Goal: Transaction & Acquisition: Purchase product/service

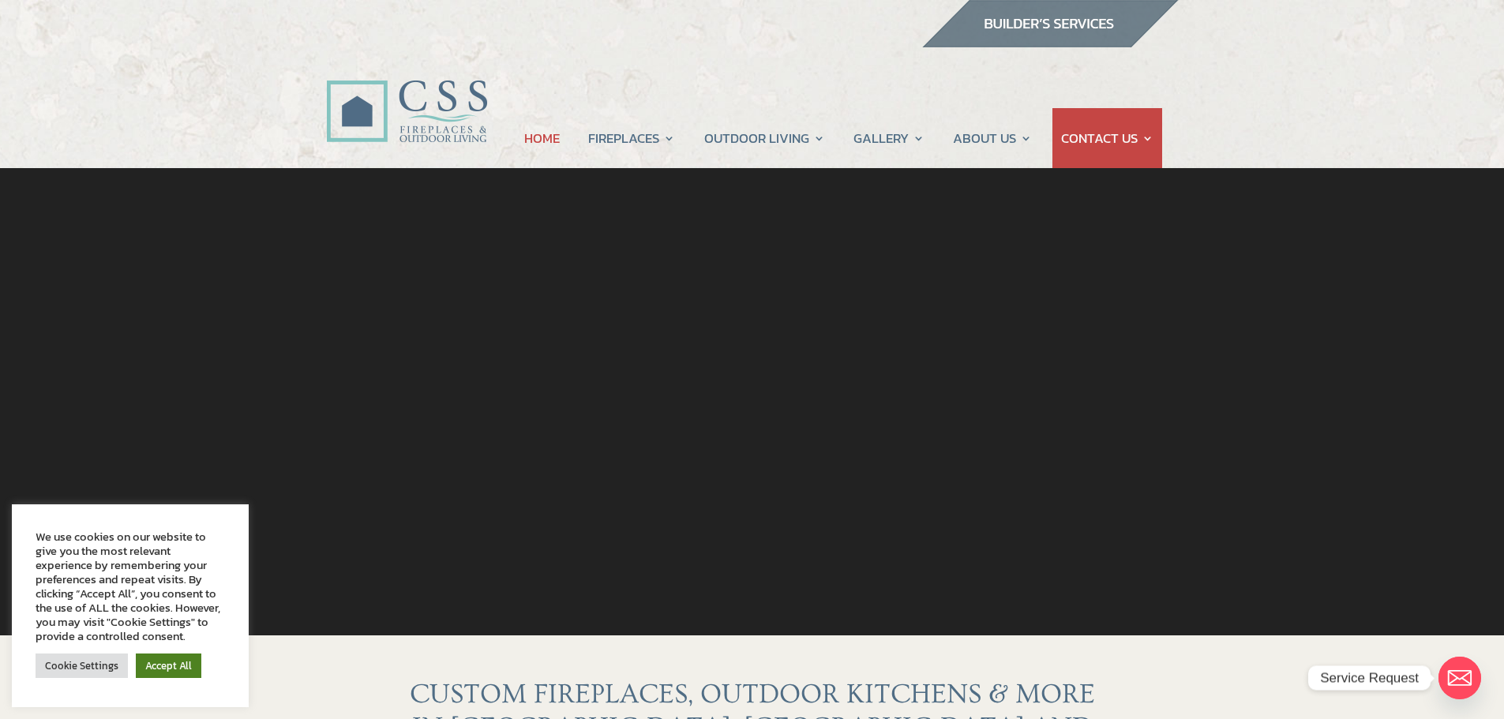
click at [175, 668] on link "Accept All" at bounding box center [169, 665] width 66 height 24
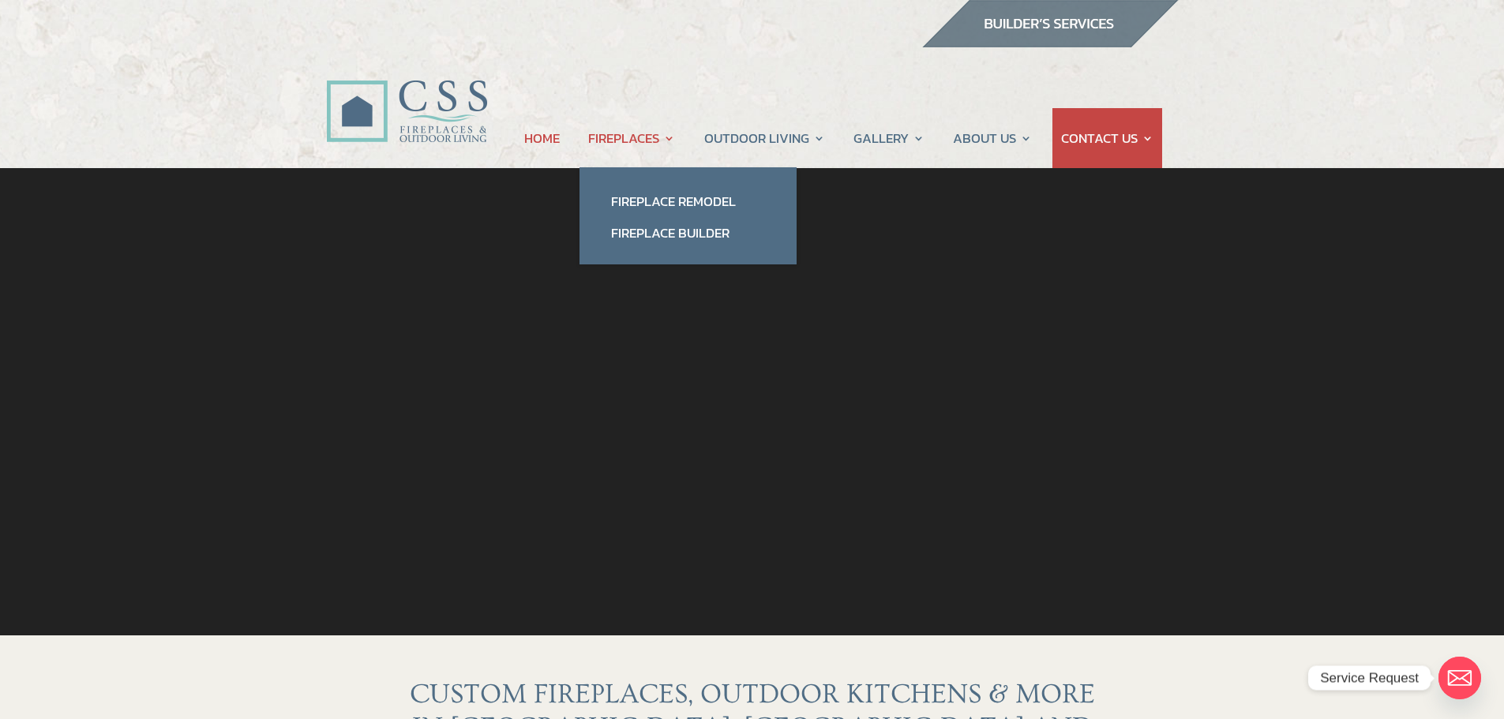
click at [668, 138] on link "FIREPLACES" at bounding box center [631, 138] width 87 height 60
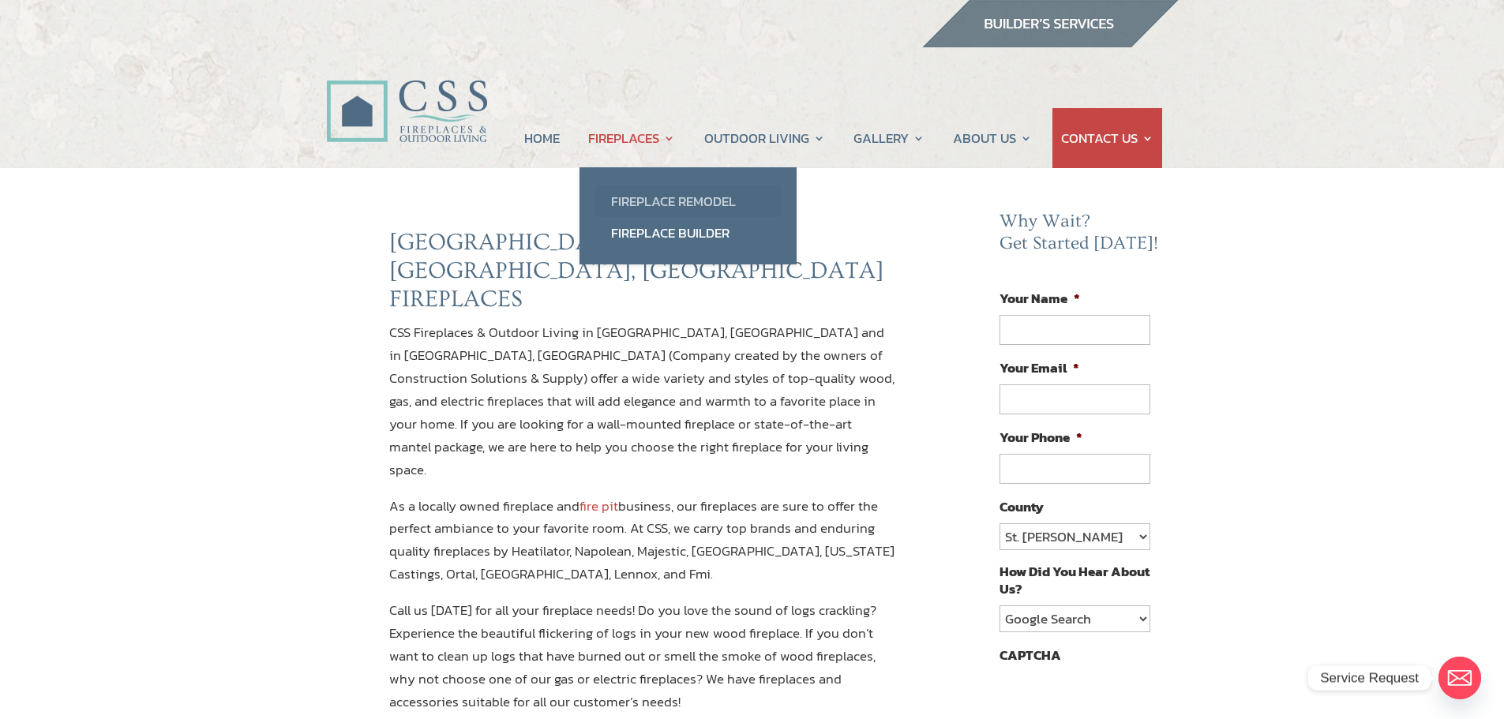
click at [670, 204] on link "Fireplace Remodel" at bounding box center [687, 201] width 185 height 32
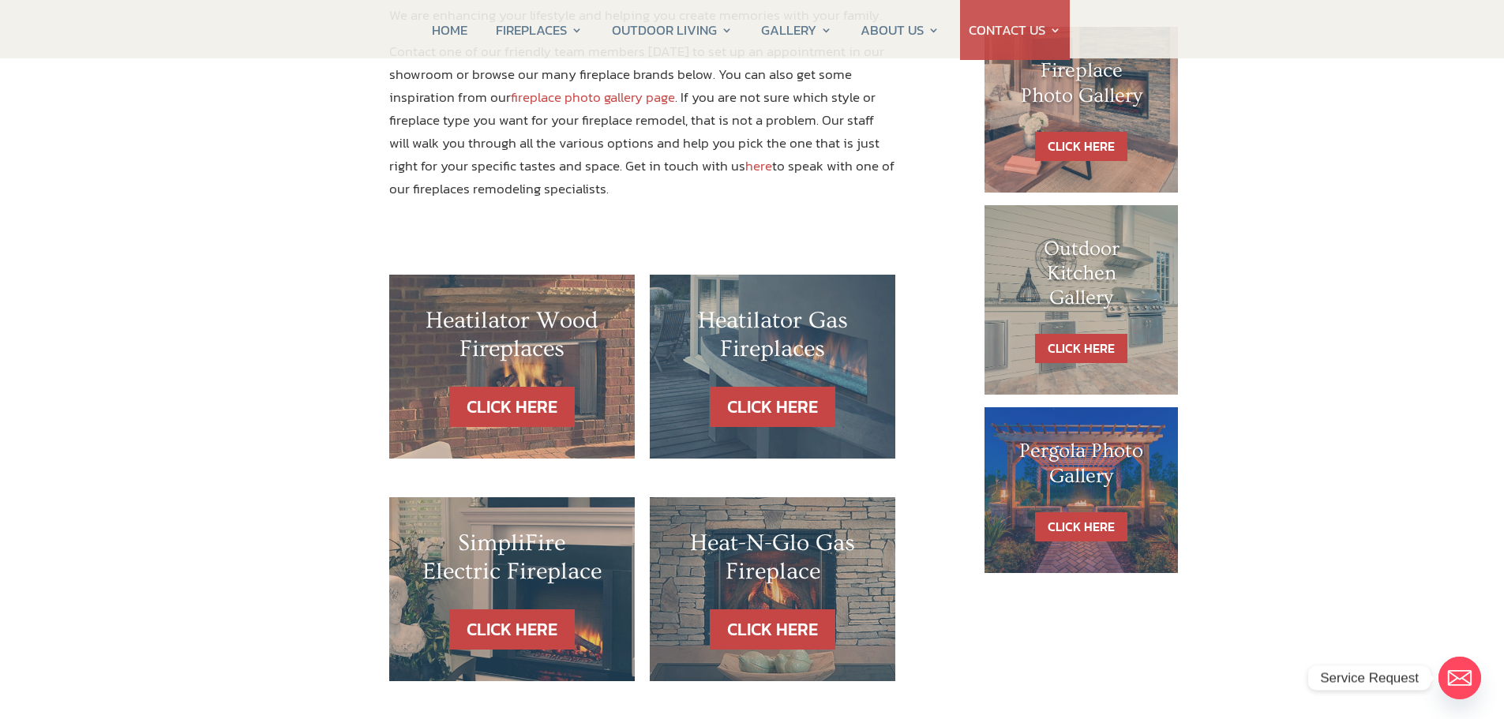
scroll to position [824, 0]
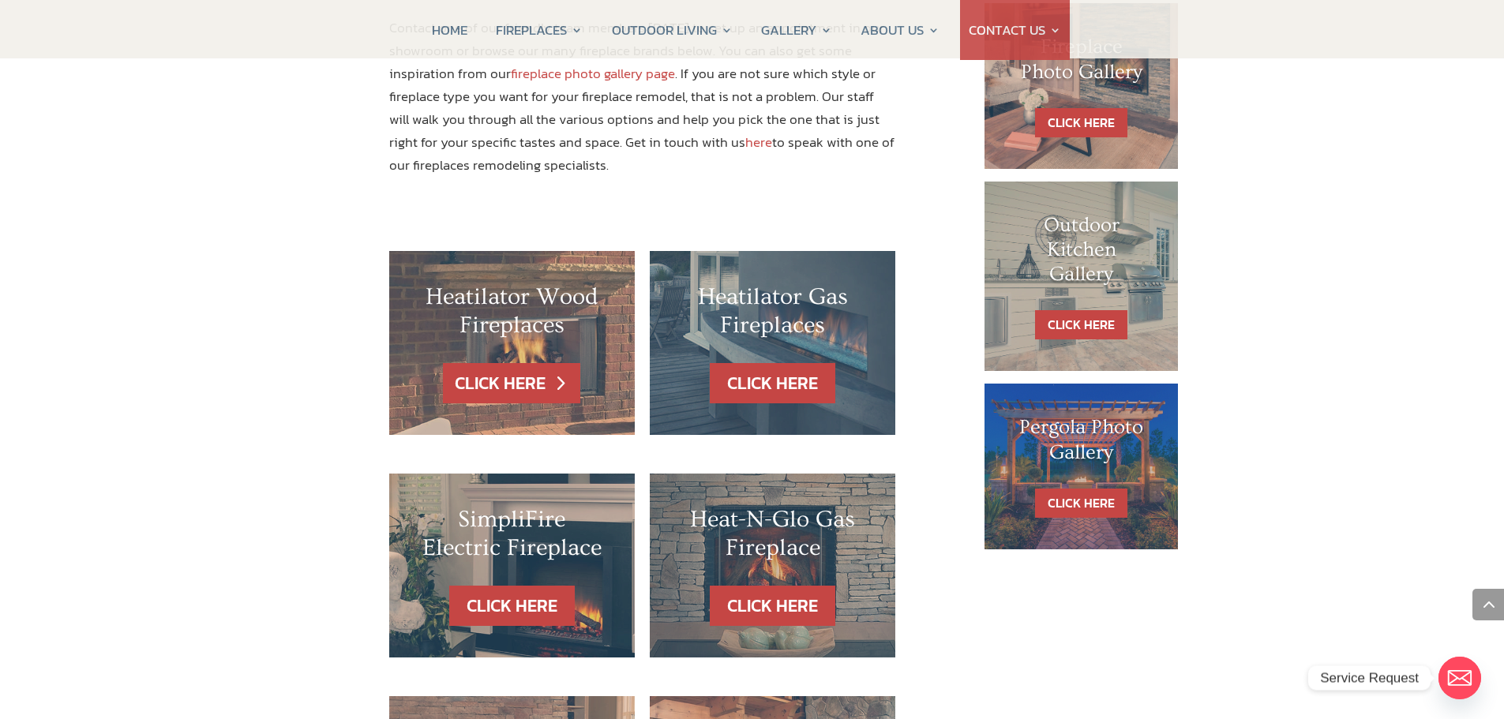
click at [522, 363] on link "CLICK HERE" at bounding box center [511, 383] width 137 height 40
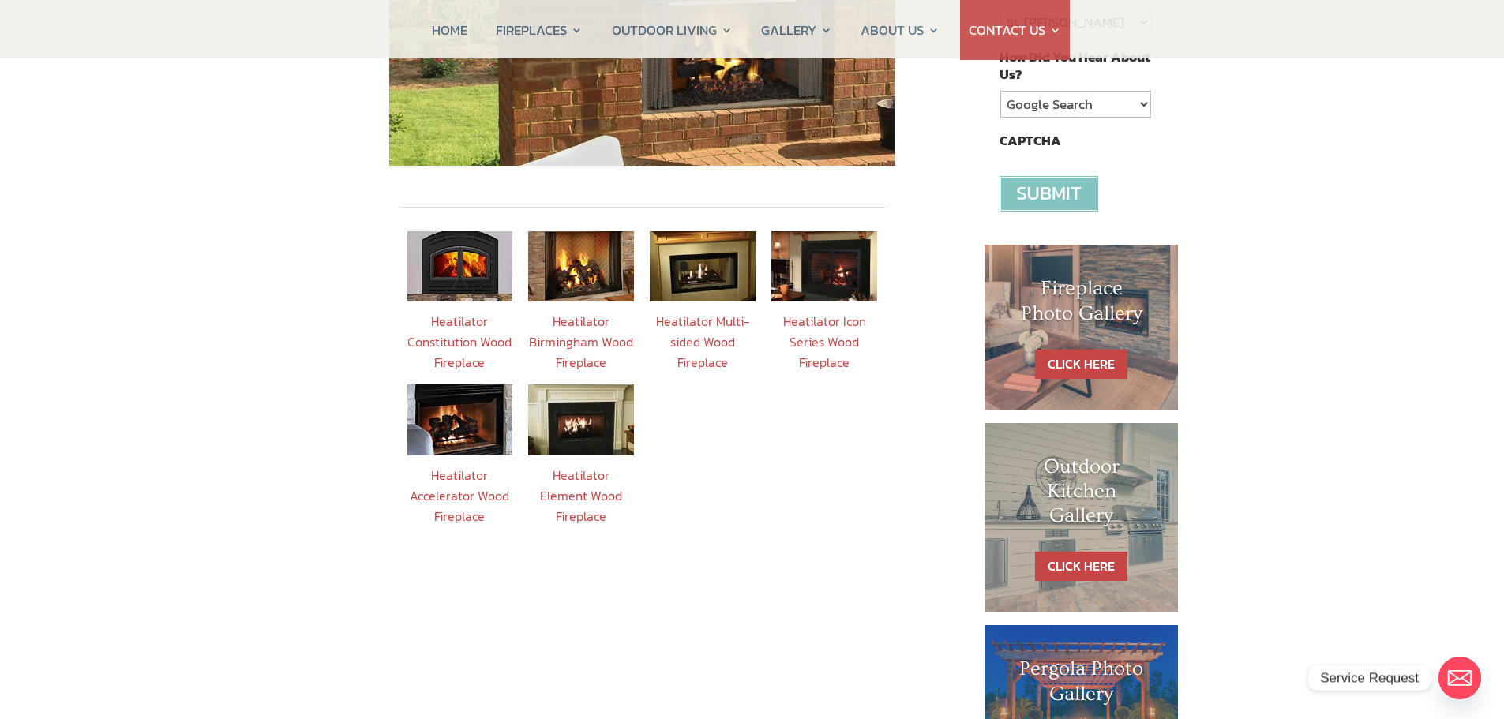
scroll to position [517, 0]
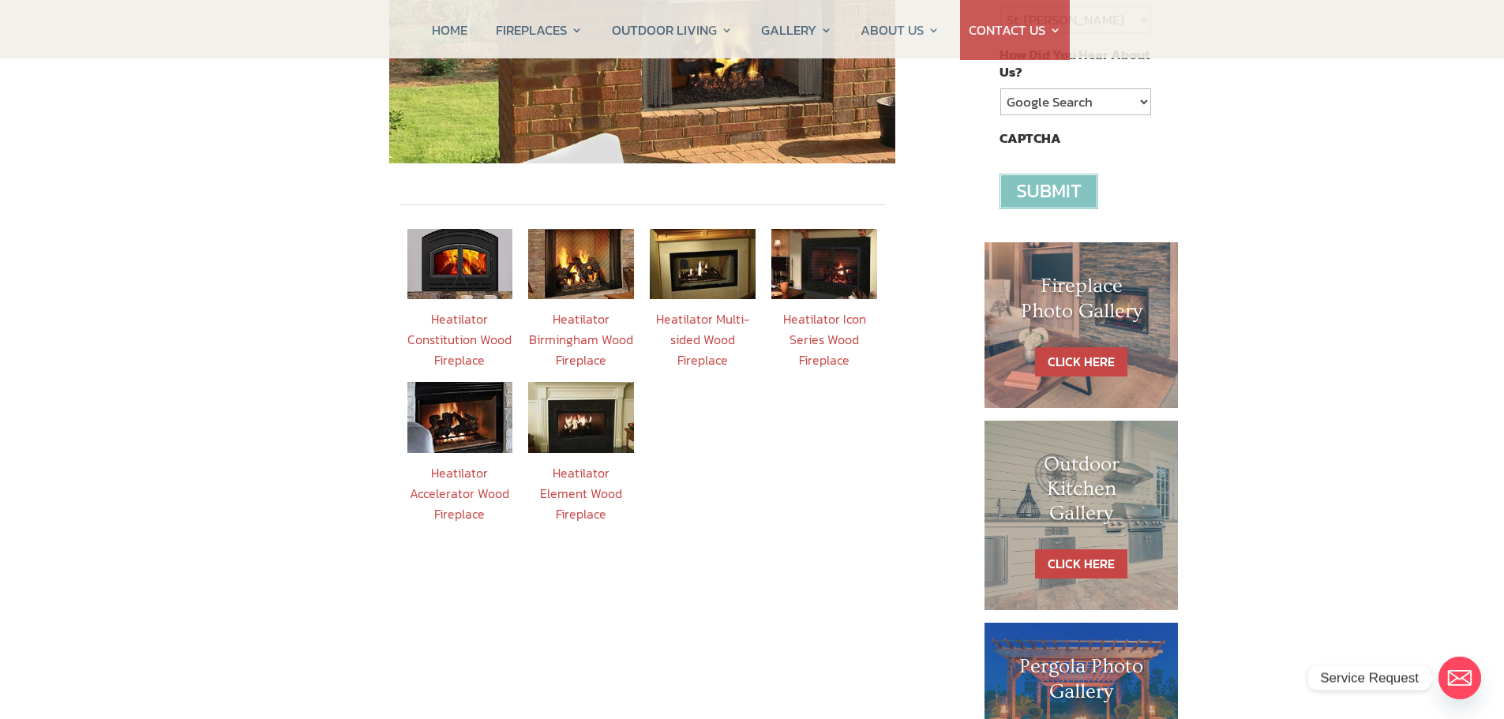
click at [545, 400] on img at bounding box center [581, 417] width 106 height 70
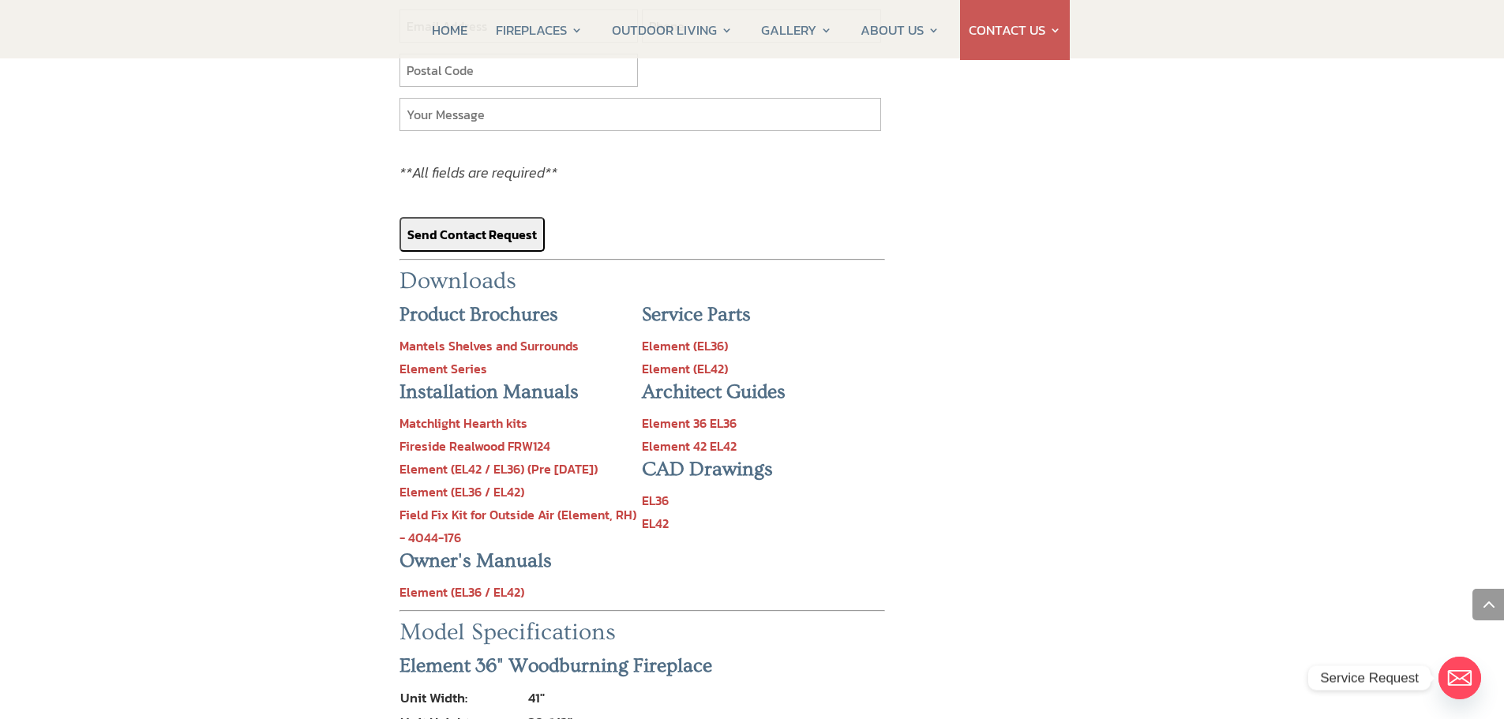
scroll to position [1387, 0]
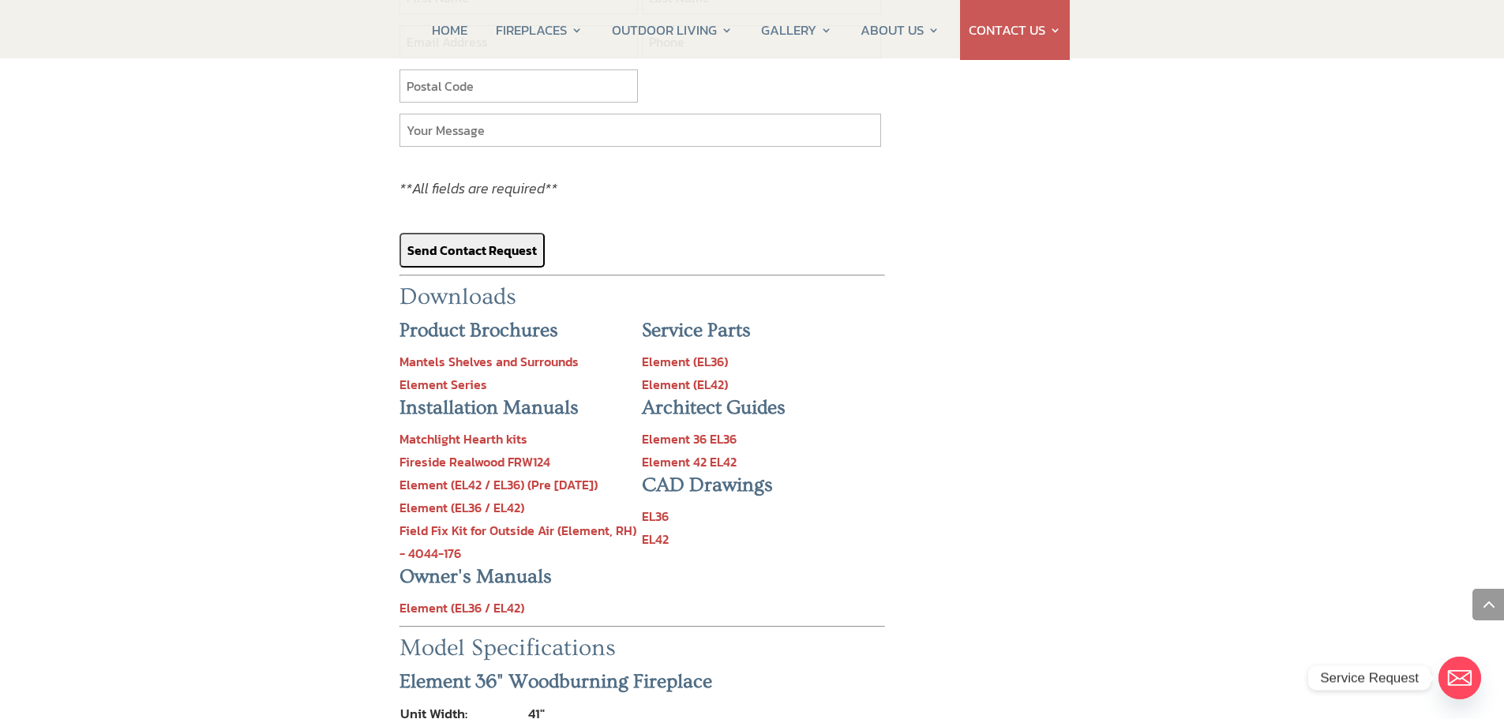
click at [708, 452] on link "Element 42 EL42" at bounding box center [689, 461] width 95 height 19
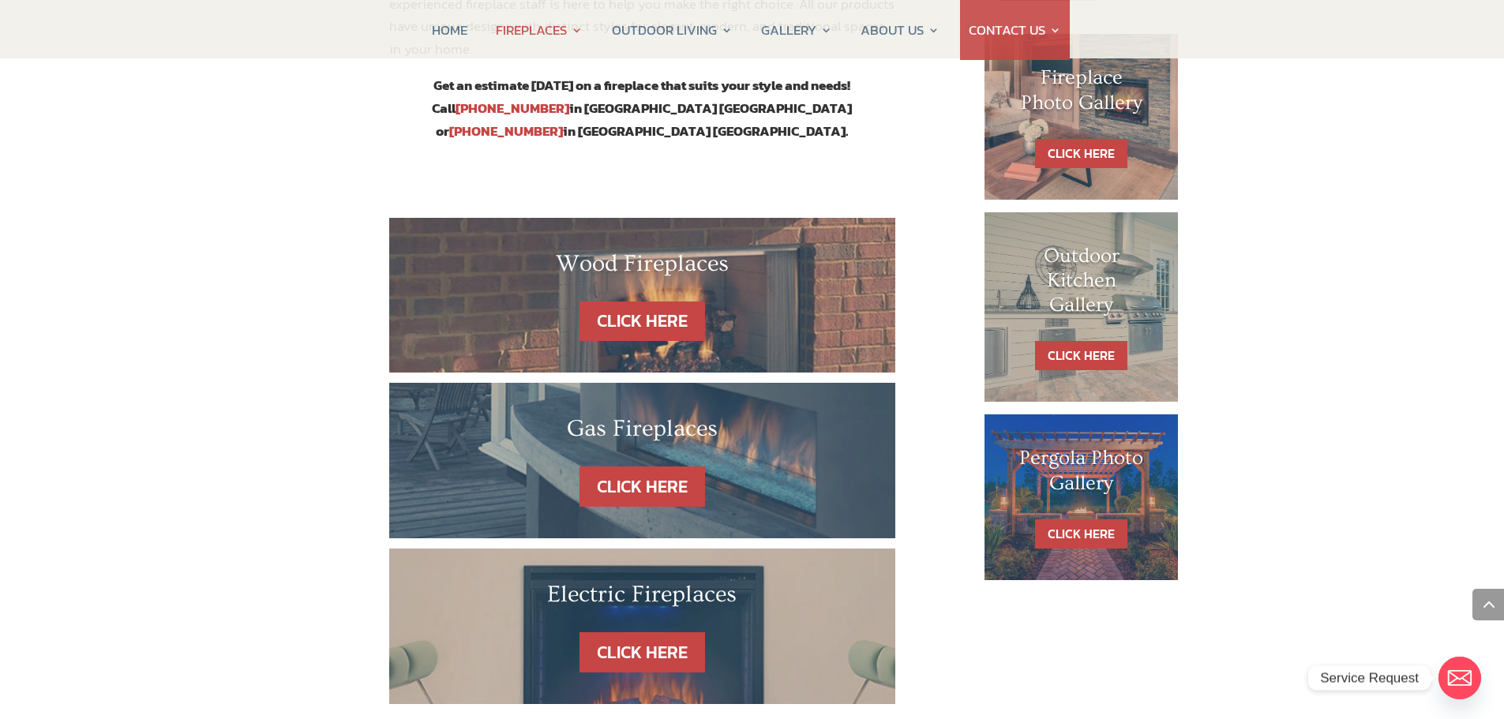
scroll to position [792, 0]
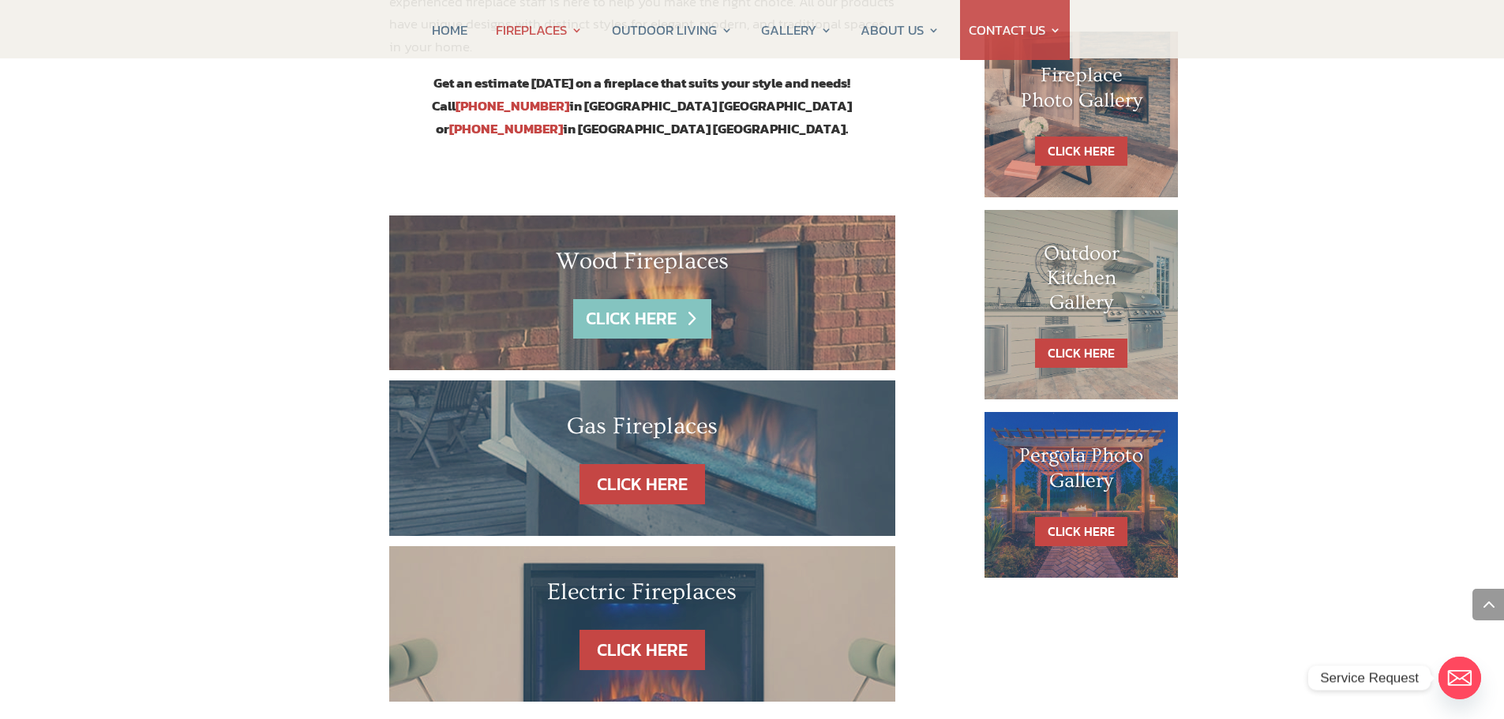
click at [658, 299] on link "CLICK HERE" at bounding box center [641, 319] width 137 height 40
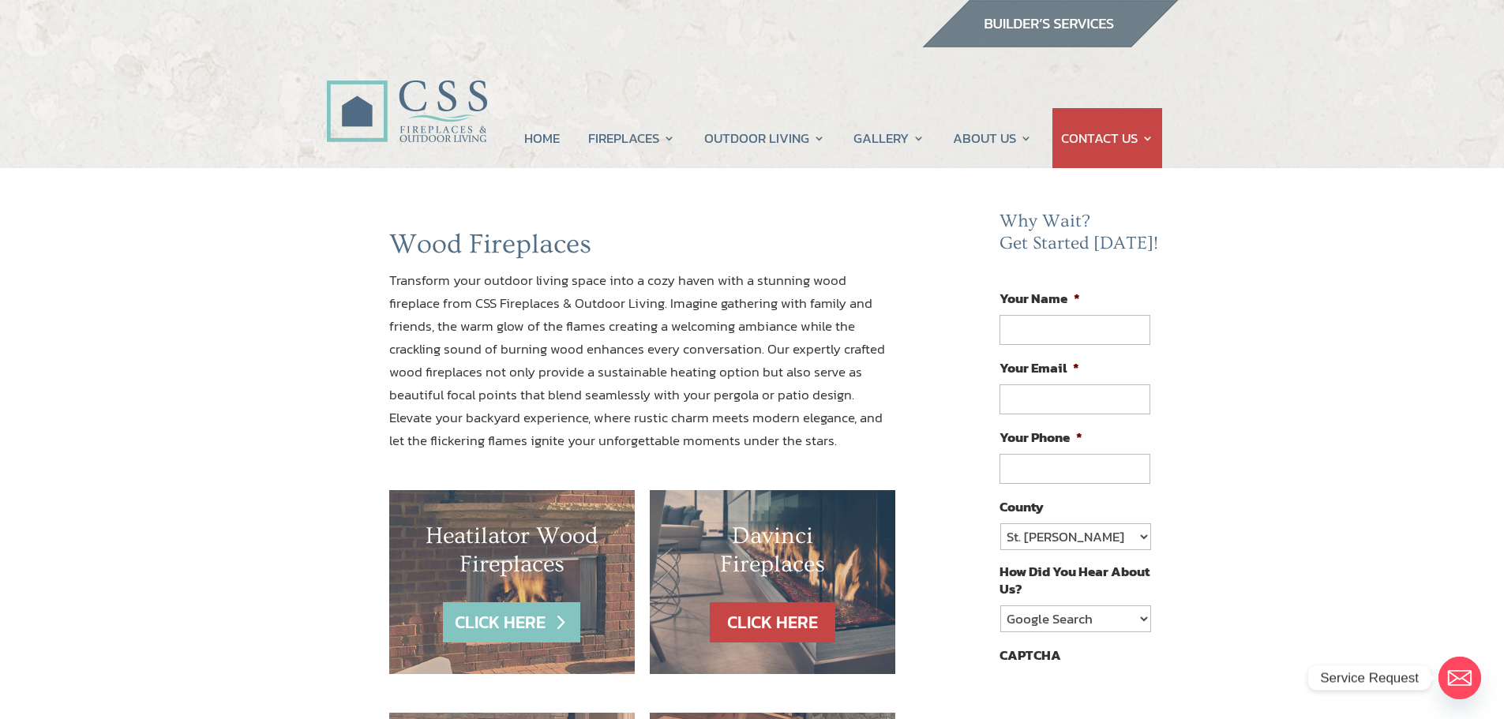
click at [505, 619] on link "CLICK HERE" at bounding box center [511, 622] width 137 height 40
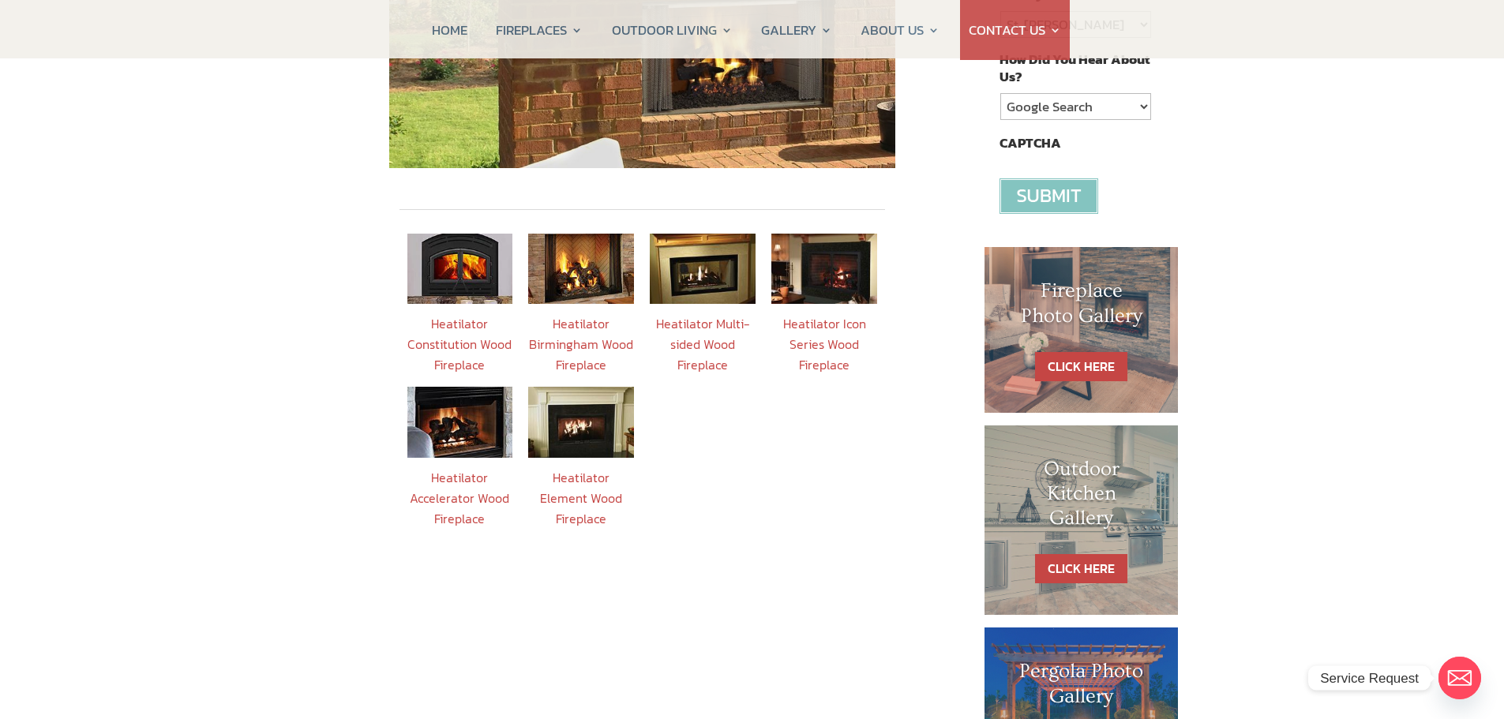
scroll to position [515, 0]
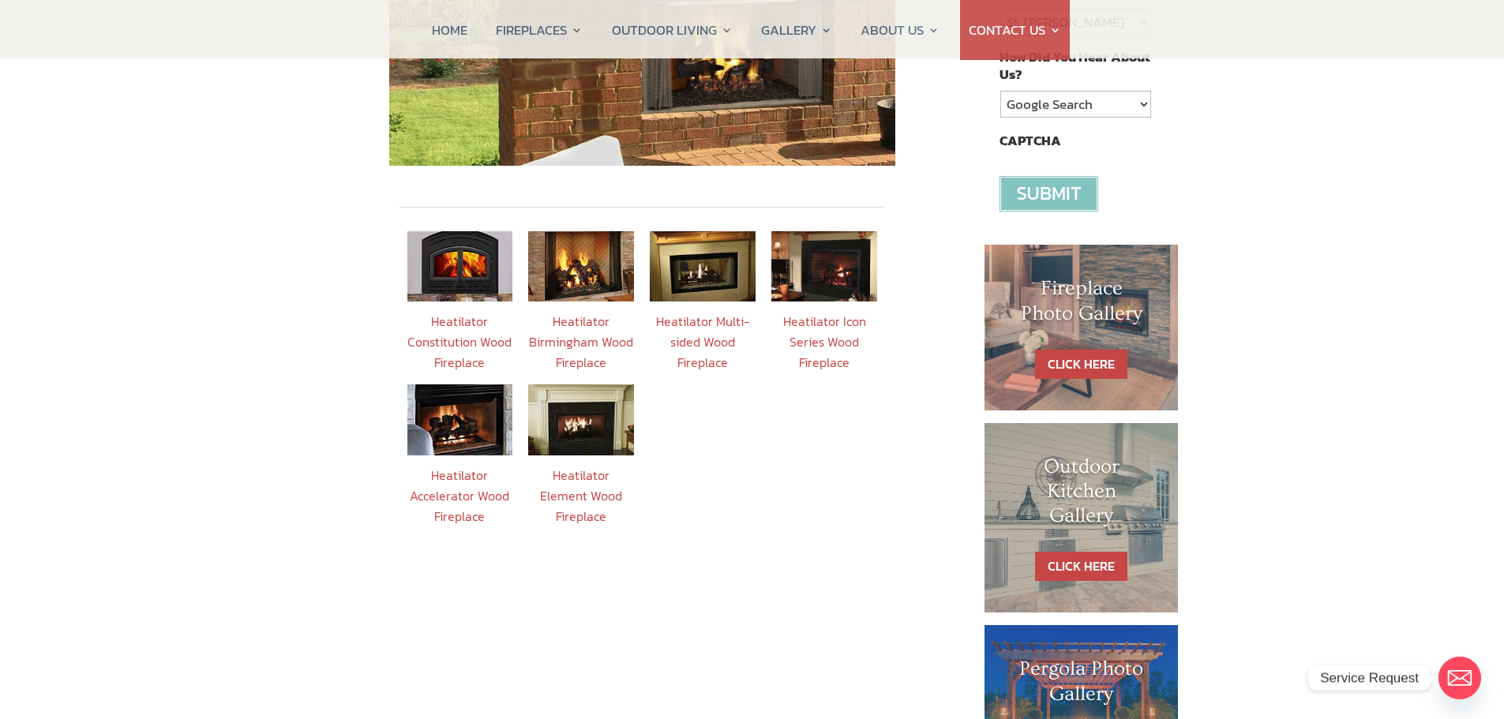
click at [466, 399] on img at bounding box center [460, 419] width 106 height 70
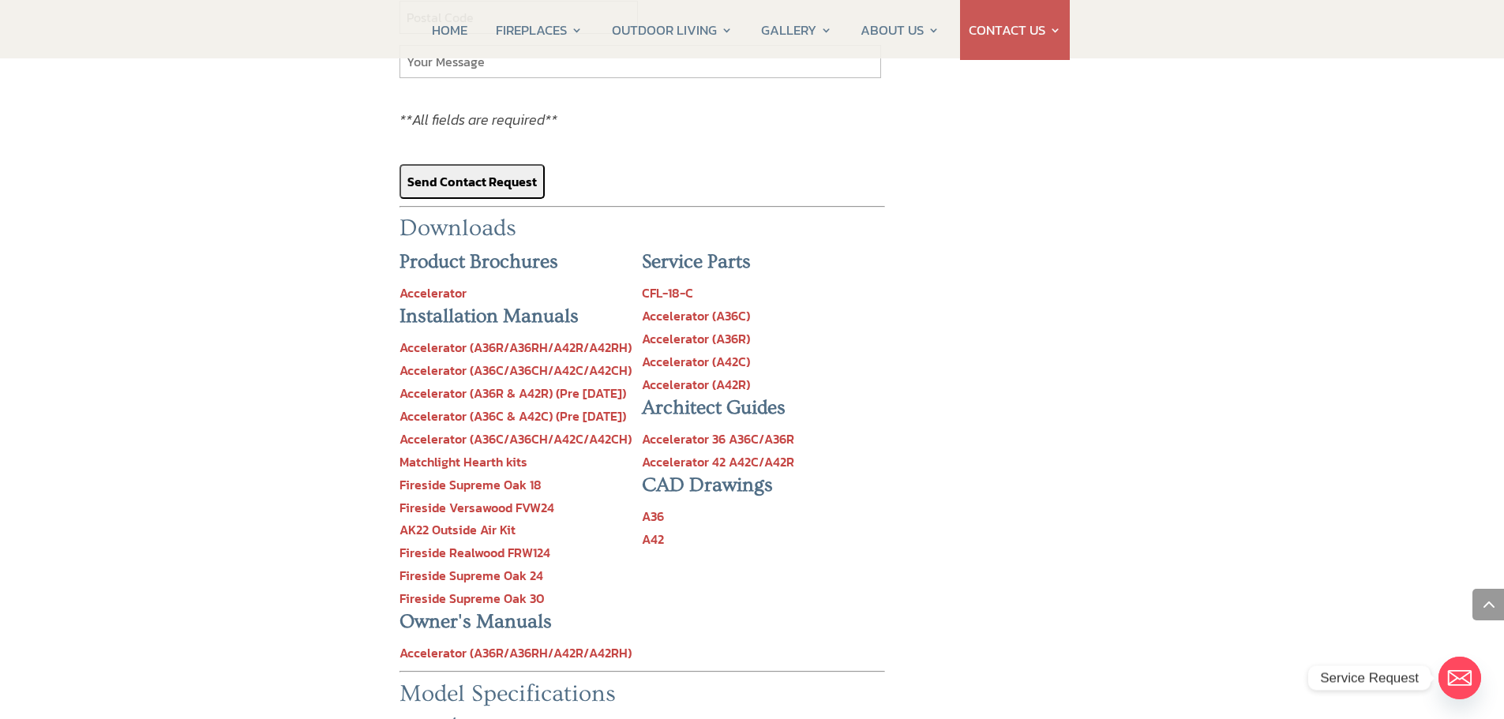
scroll to position [1418, 0]
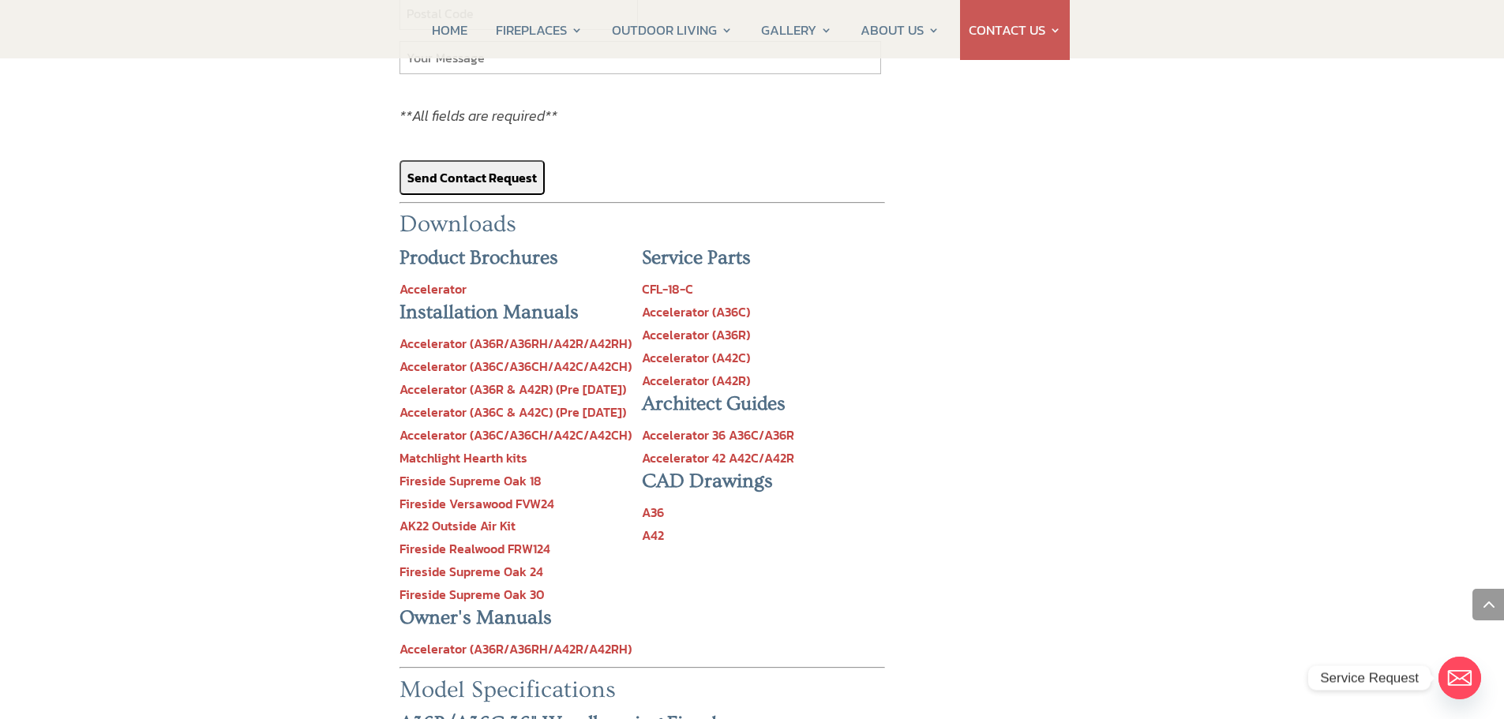
click at [740, 448] on link "Accelerator 42 A42C/A42R" at bounding box center [718, 457] width 152 height 19
